Goal: Transaction & Acquisition: Purchase product/service

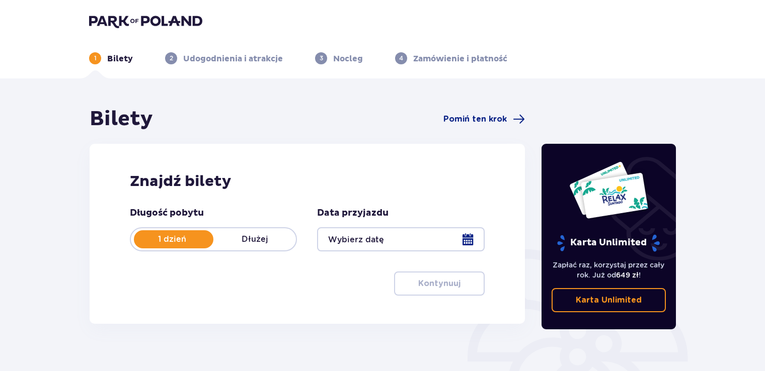
click at [464, 242] on div at bounding box center [400, 239] width 167 height 24
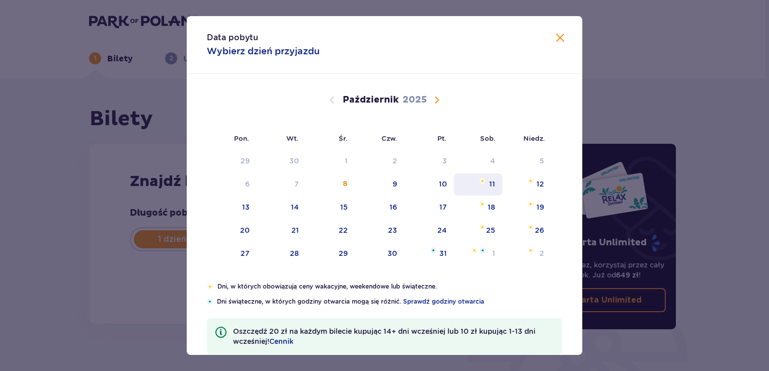
click at [493, 181] on div "11" at bounding box center [492, 184] width 6 height 10
type input "11.10.25"
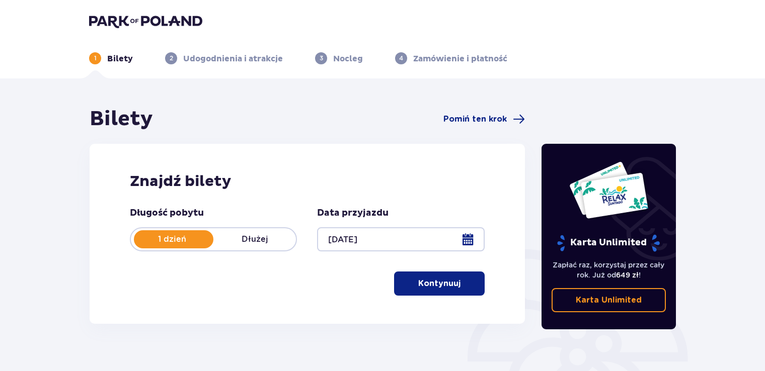
click at [467, 289] on span "button" at bounding box center [462, 284] width 12 height 12
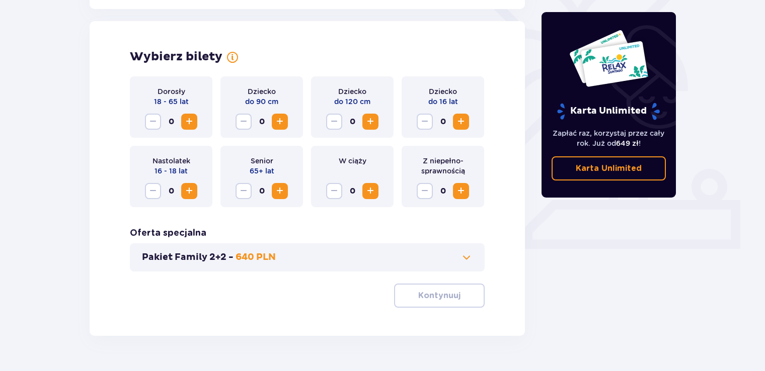
scroll to position [280, 0]
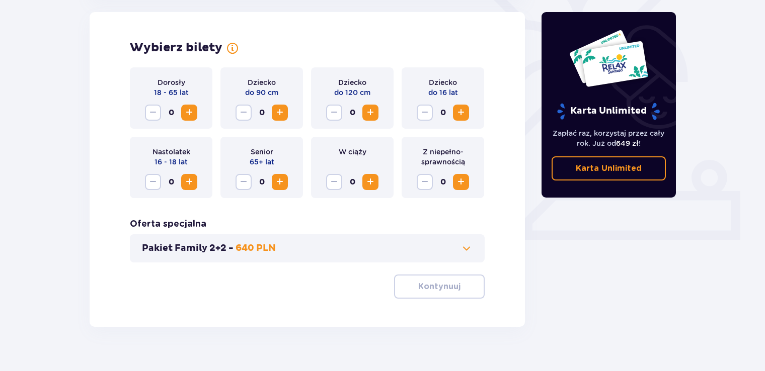
click at [185, 119] on button "Zwiększ" at bounding box center [189, 113] width 16 height 16
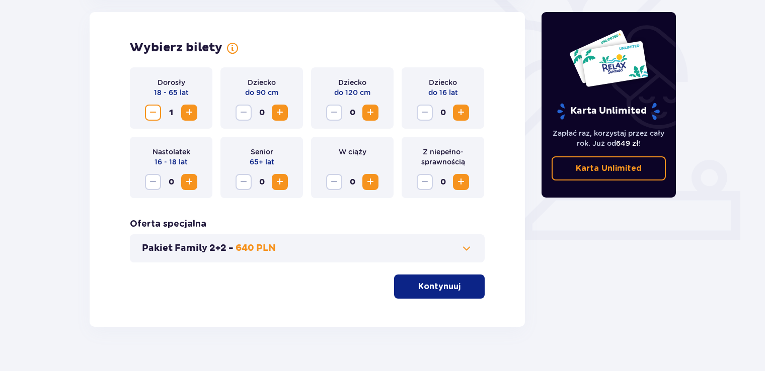
click at [185, 119] on button "Zwiększ" at bounding box center [189, 113] width 16 height 16
click at [373, 116] on span "Zwiększ" at bounding box center [370, 113] width 12 height 12
click at [415, 295] on button "Kontynuuj" at bounding box center [439, 287] width 91 height 24
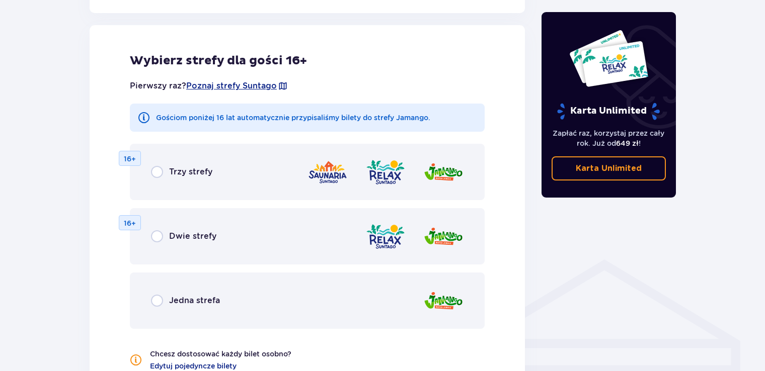
scroll to position [558, 0]
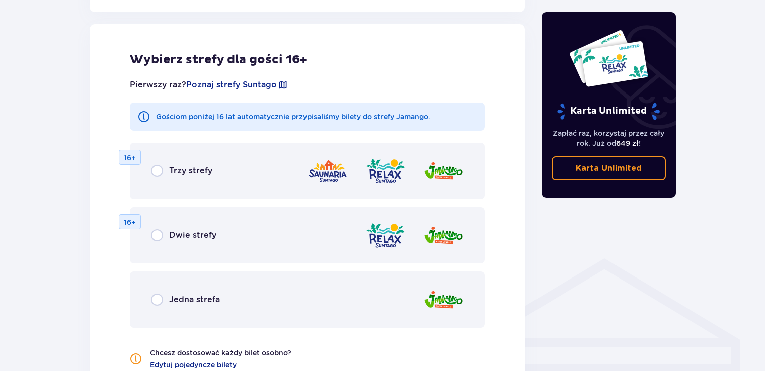
click at [159, 301] on input "radio" at bounding box center [157, 300] width 12 height 12
radio input "true"
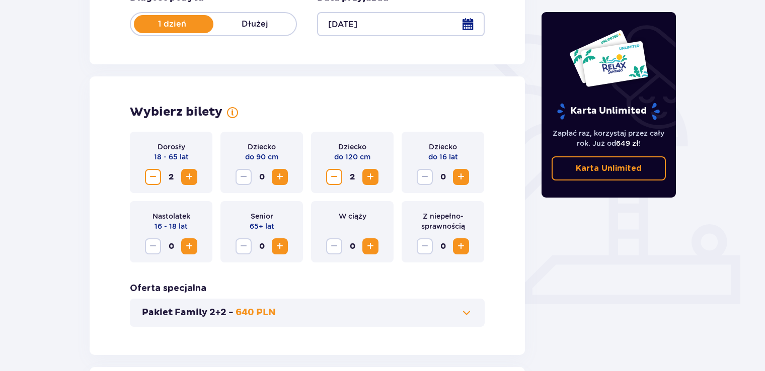
scroll to position [204, 0]
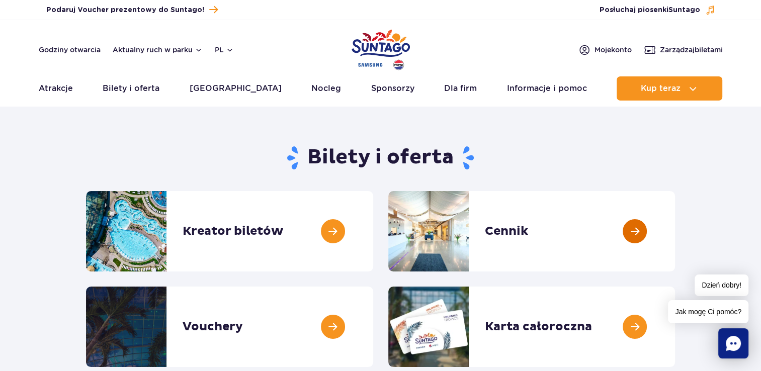
click at [675, 232] on link at bounding box center [675, 231] width 0 height 80
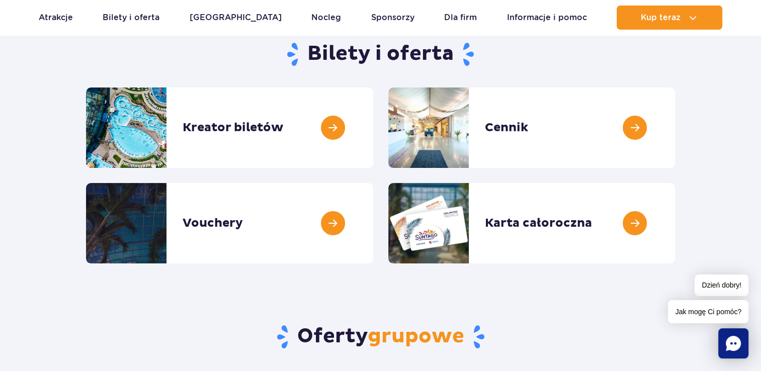
scroll to position [101, 0]
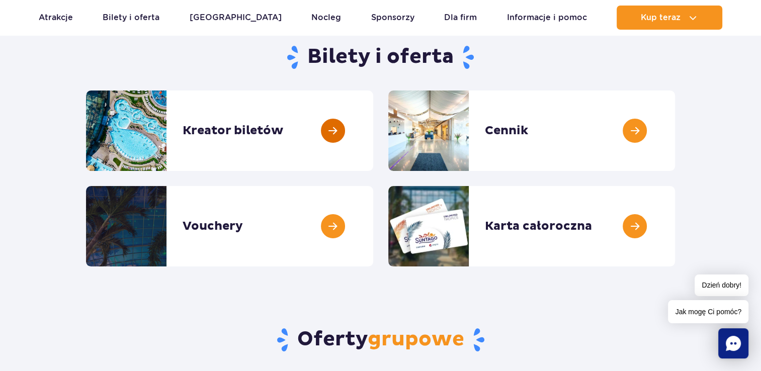
click at [373, 128] on link at bounding box center [373, 131] width 0 height 80
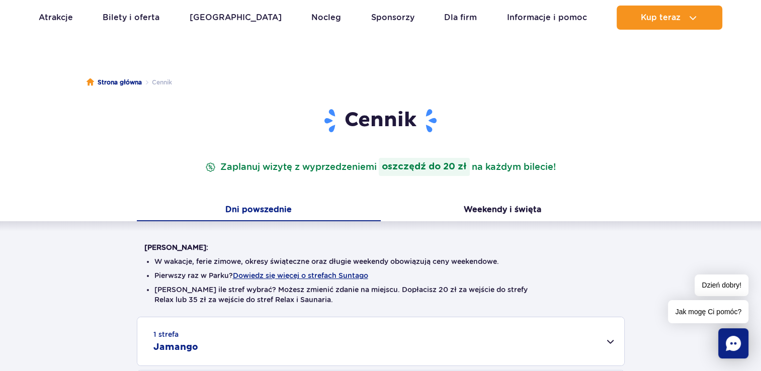
scroll to position [50, 0]
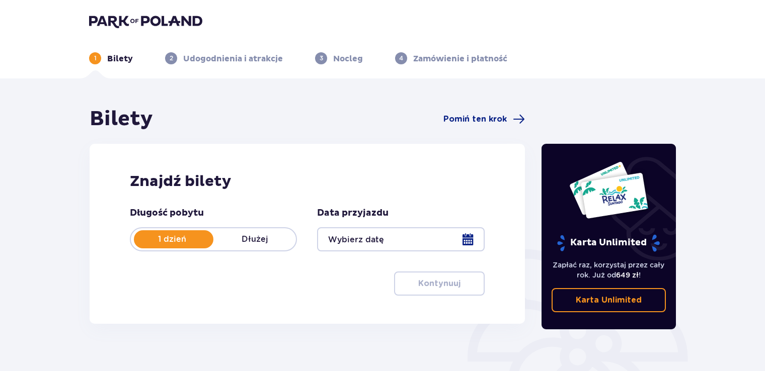
click at [431, 239] on div at bounding box center [400, 239] width 167 height 24
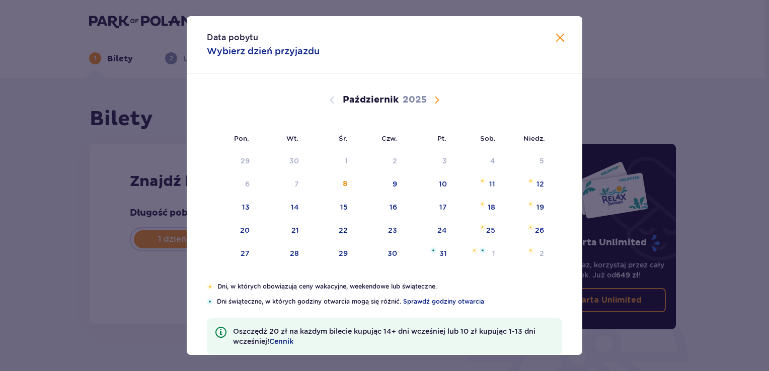
drag, startPoint x: 435, startPoint y: 103, endPoint x: 446, endPoint y: 145, distance: 43.8
click at [435, 103] on span "Następny miesiąc" at bounding box center [437, 100] width 12 height 12
click at [492, 180] on div "8" at bounding box center [491, 184] width 5 height 10
type input "[DATE]"
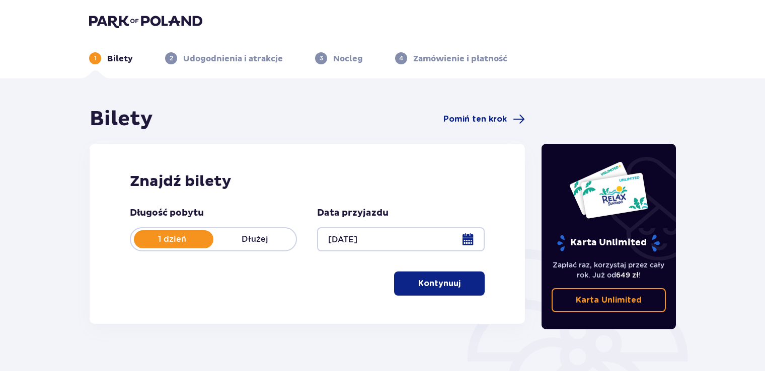
click at [451, 288] on p "Kontynuuj" at bounding box center [439, 283] width 42 height 11
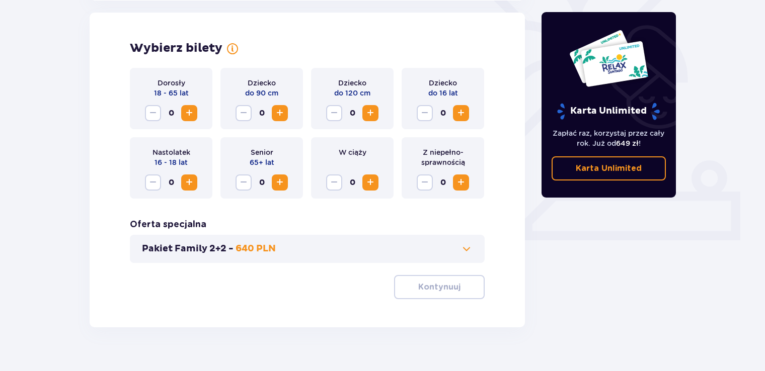
scroll to position [280, 0]
click at [191, 109] on span "Zwiększ" at bounding box center [189, 113] width 12 height 12
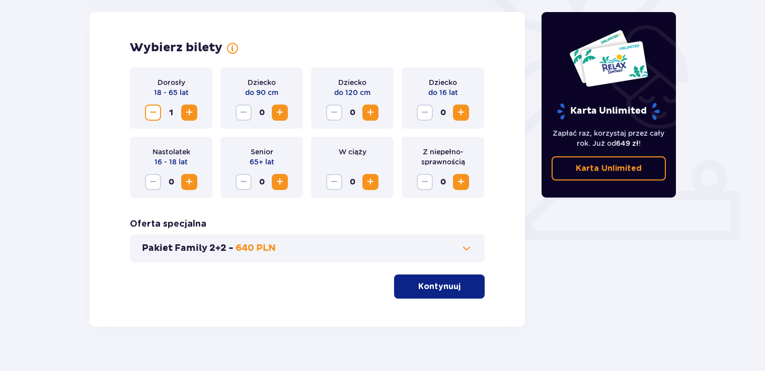
click at [191, 109] on span "Zwiększ" at bounding box center [189, 113] width 12 height 12
click at [372, 112] on span "Zwiększ" at bounding box center [370, 113] width 12 height 12
click at [435, 297] on button "Kontynuuj" at bounding box center [439, 287] width 91 height 24
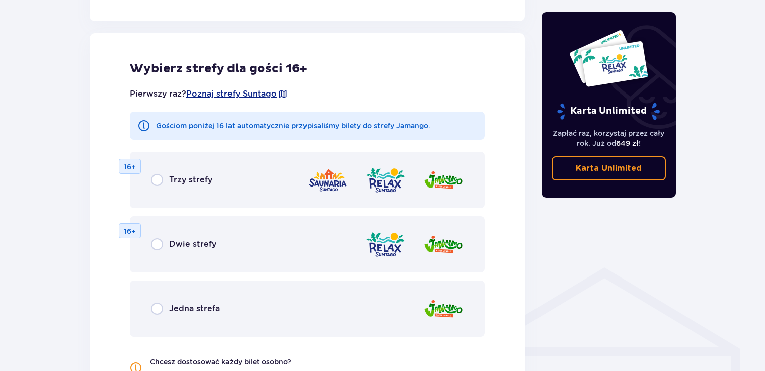
scroll to position [558, 0]
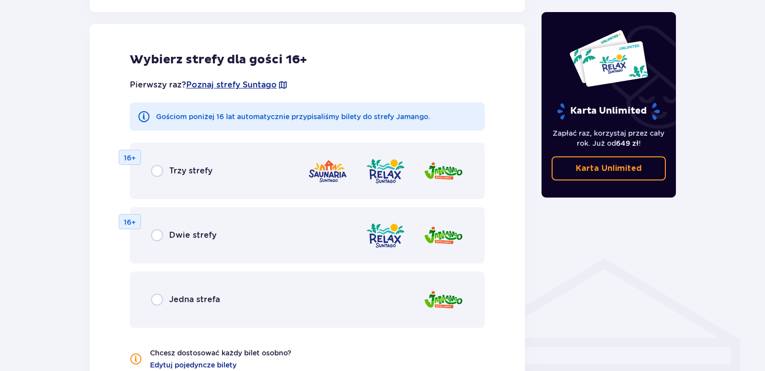
click at [152, 307] on div "Jedna strefa" at bounding box center [307, 300] width 355 height 56
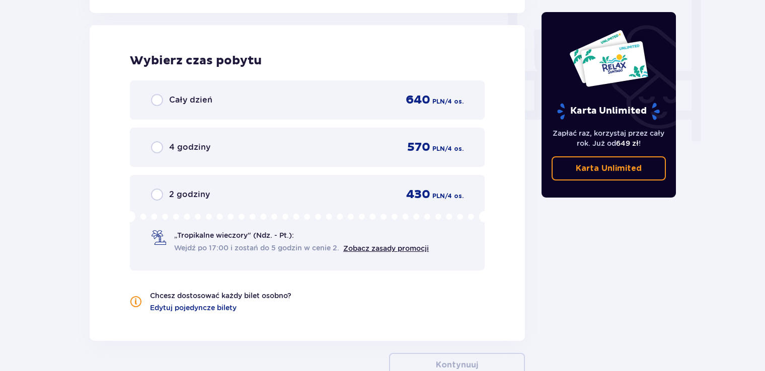
scroll to position [945, 0]
click at [288, 128] on div "4 godziny 570 PLN / 4 os." at bounding box center [307, 146] width 355 height 39
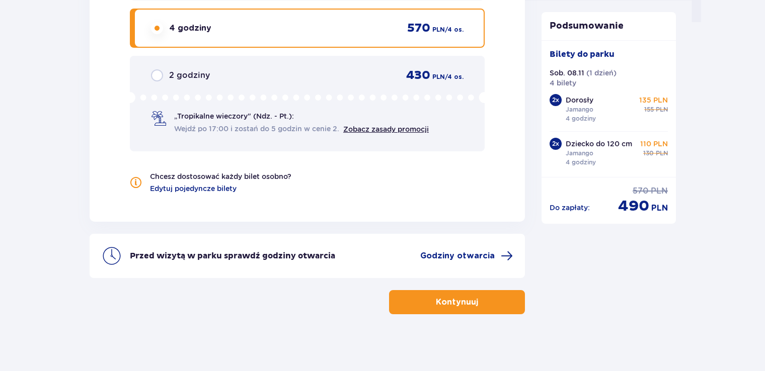
scroll to position [1065, 0]
